Goal: Information Seeking & Learning: Learn about a topic

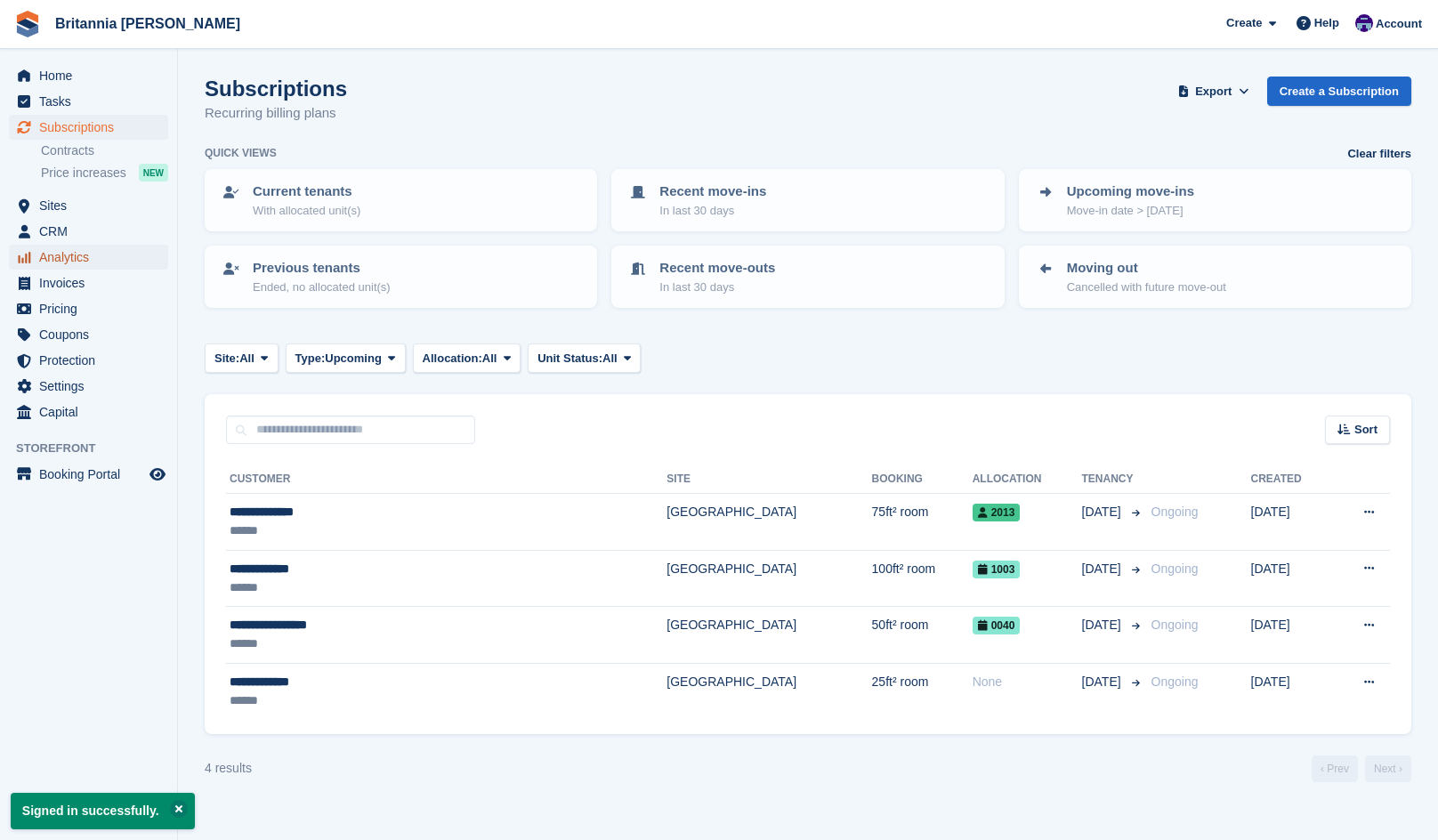
click at [72, 259] on span "Analytics" at bounding box center [92, 257] width 107 height 25
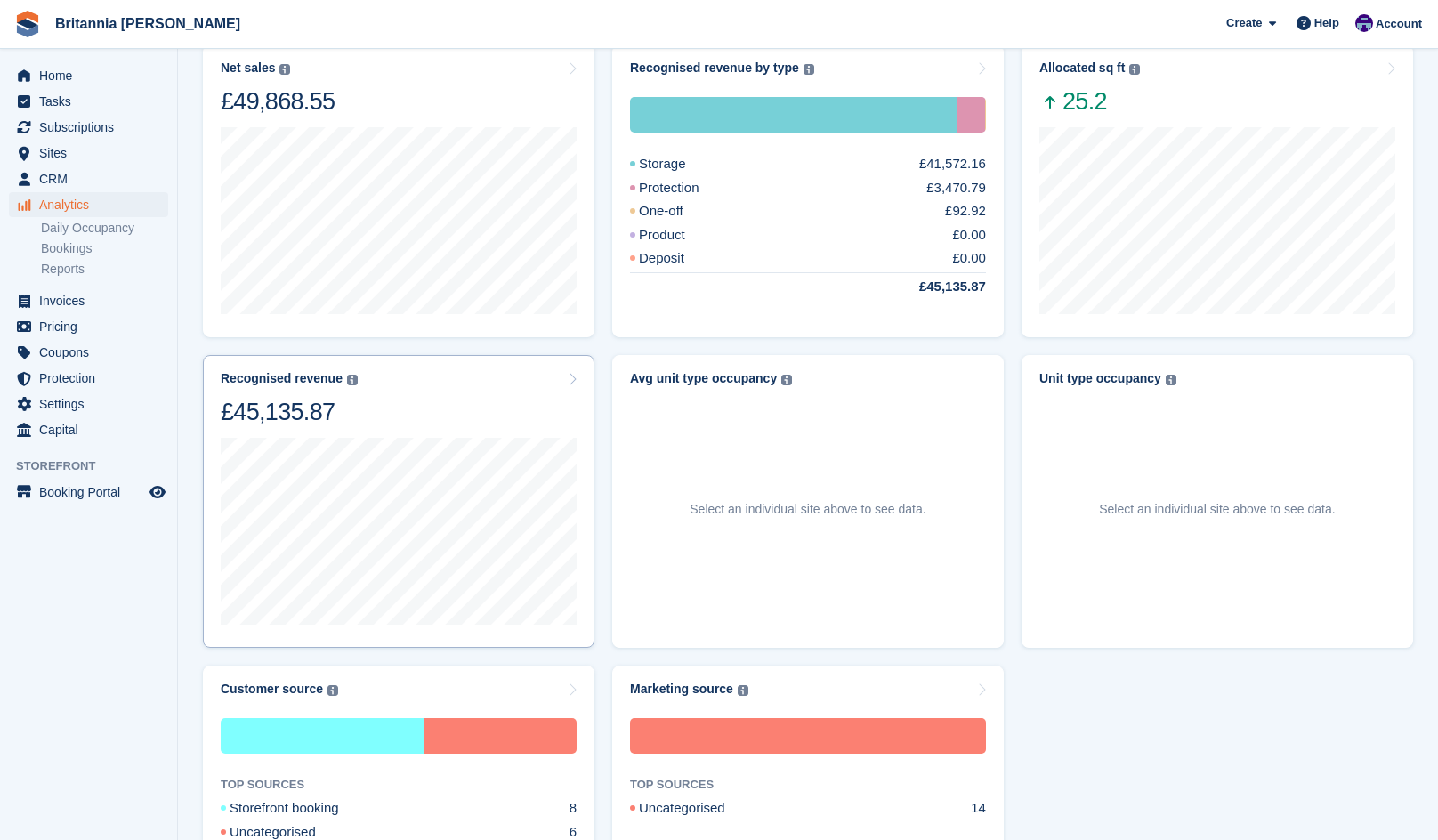
scroll to position [534, 0]
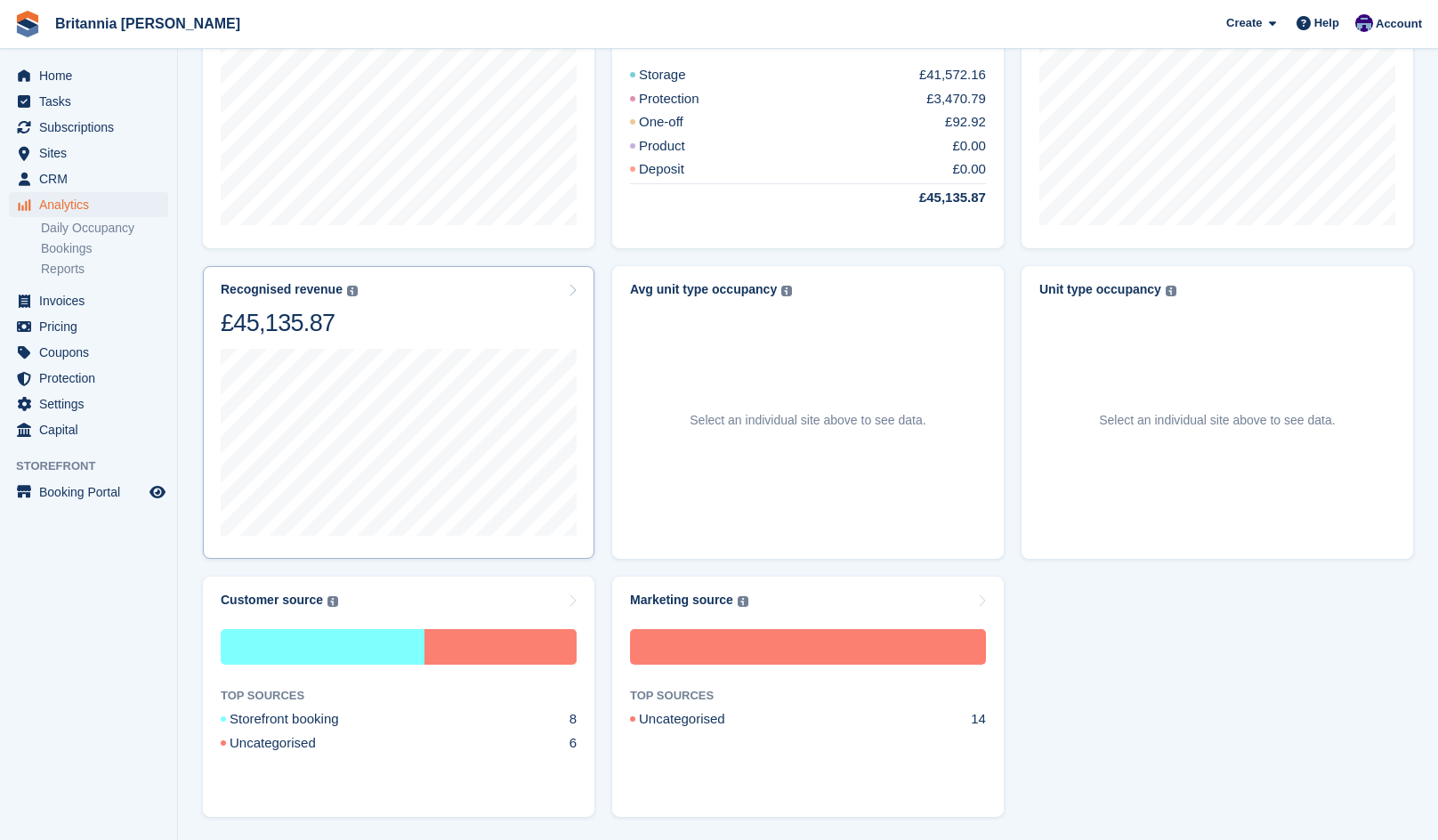
click at [444, 343] on div at bounding box center [399, 440] width 356 height 205
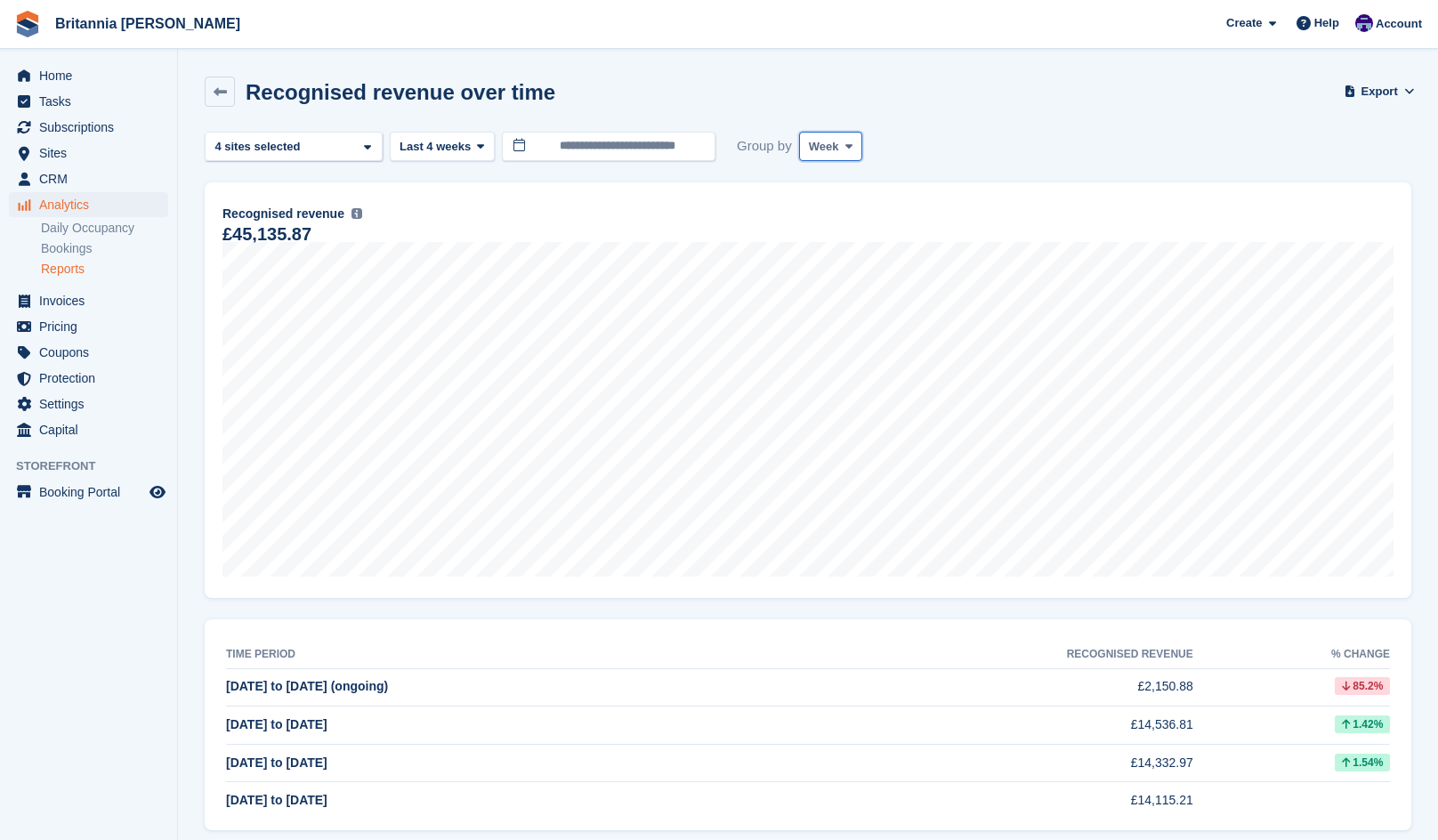
click at [835, 157] on button "Week" at bounding box center [830, 146] width 63 height 30
click at [852, 249] on link "Month" at bounding box center [885, 253] width 155 height 32
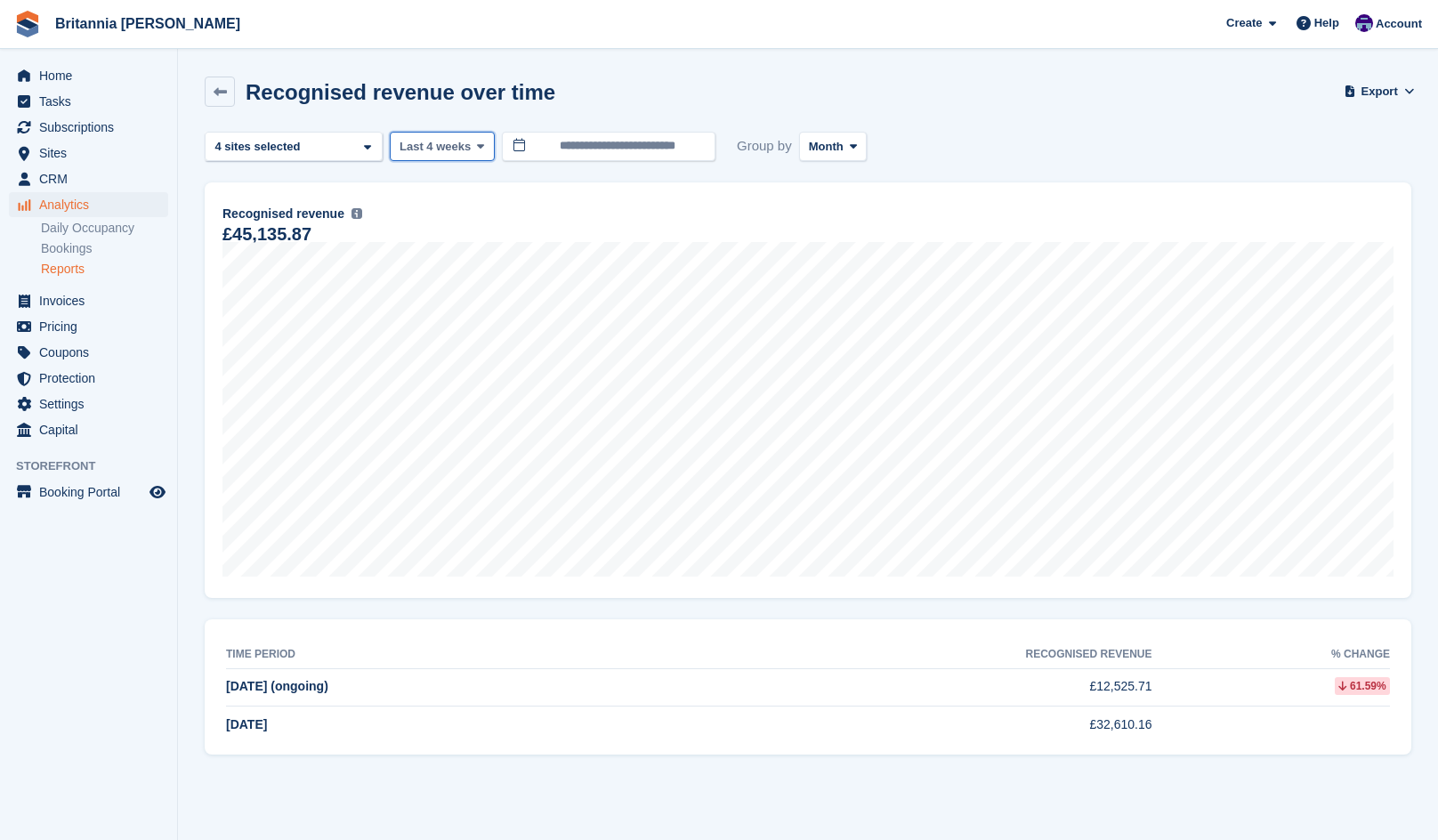
click at [455, 146] on span "Last 4 weeks" at bounding box center [435, 147] width 71 height 18
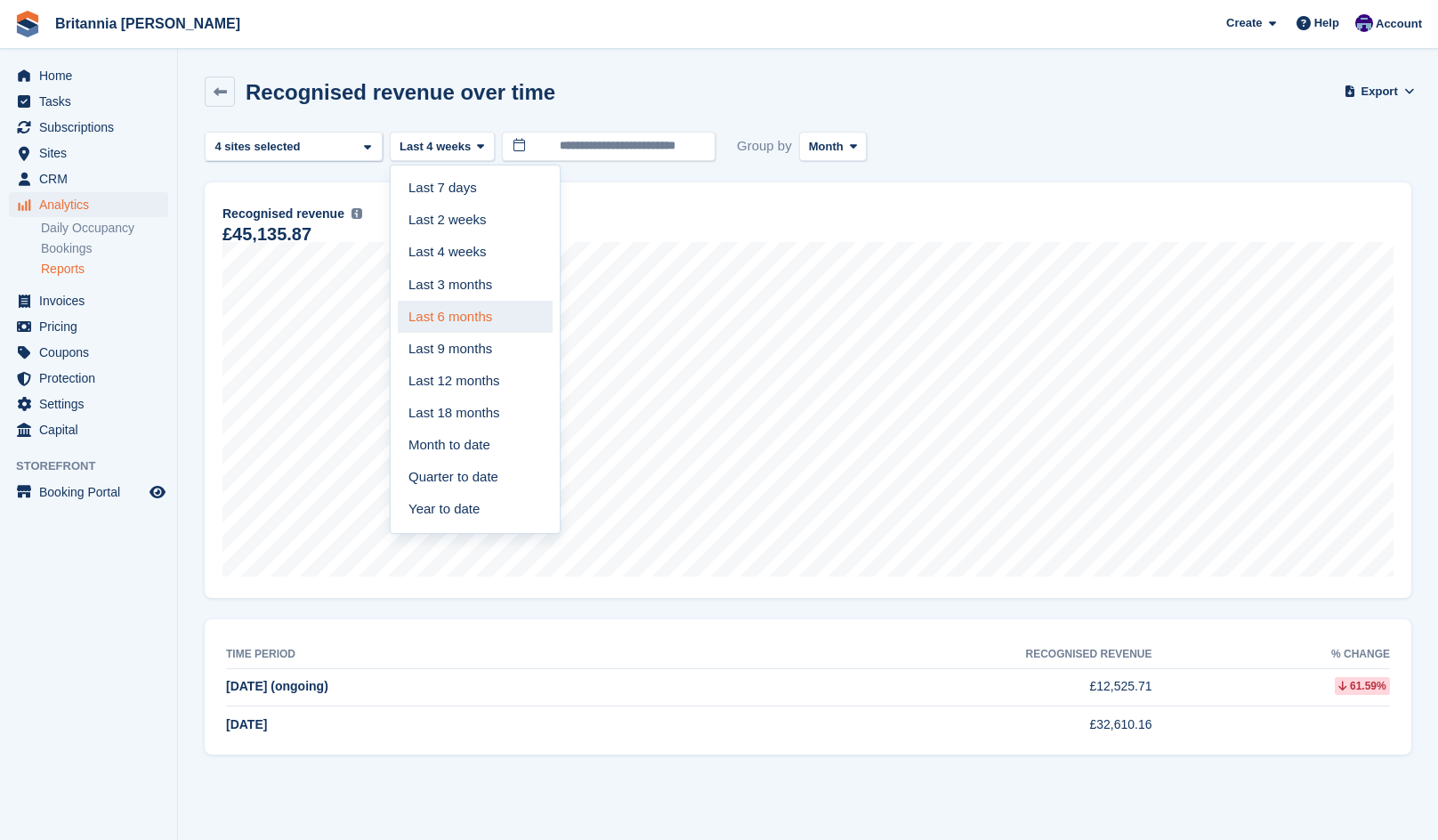
click at [437, 319] on link "Last 6 months" at bounding box center [475, 317] width 155 height 32
